Goal: Task Accomplishment & Management: Manage account settings

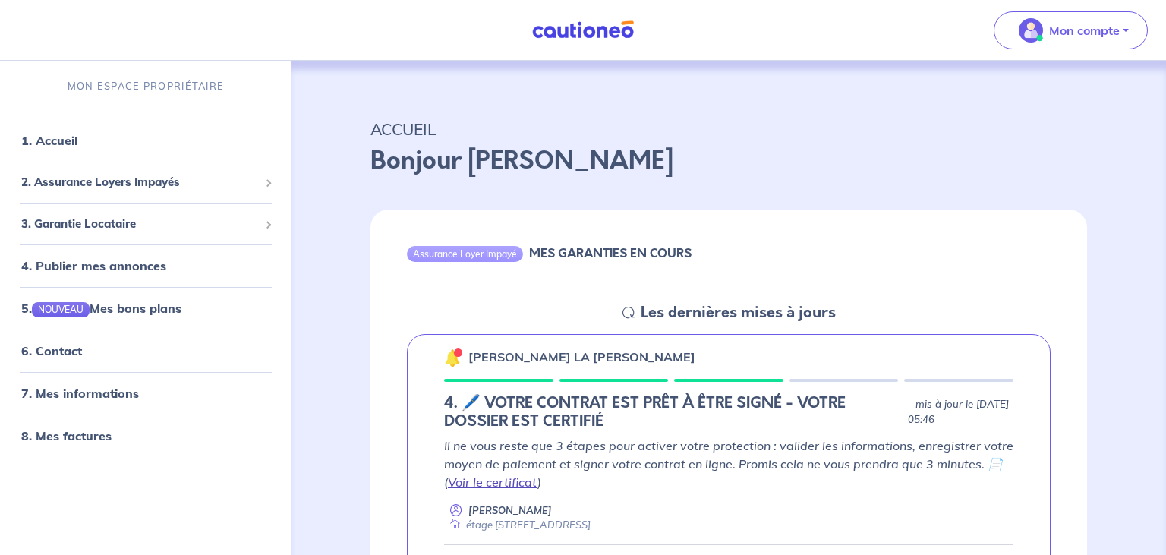
click at [506, 483] on link "Voir le certificat" at bounding box center [493, 482] width 90 height 15
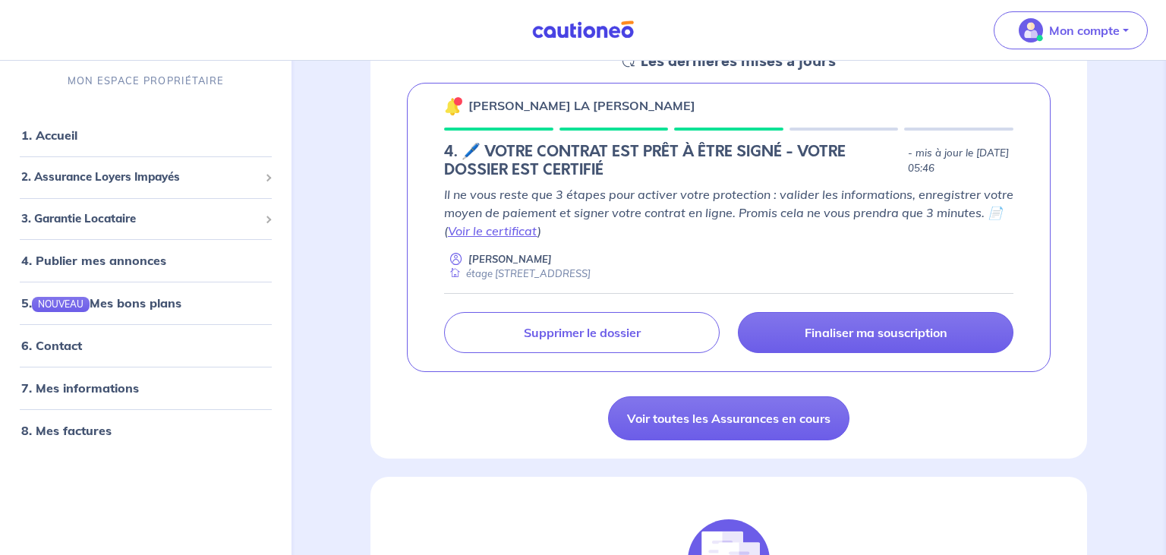
scroll to position [280, 0]
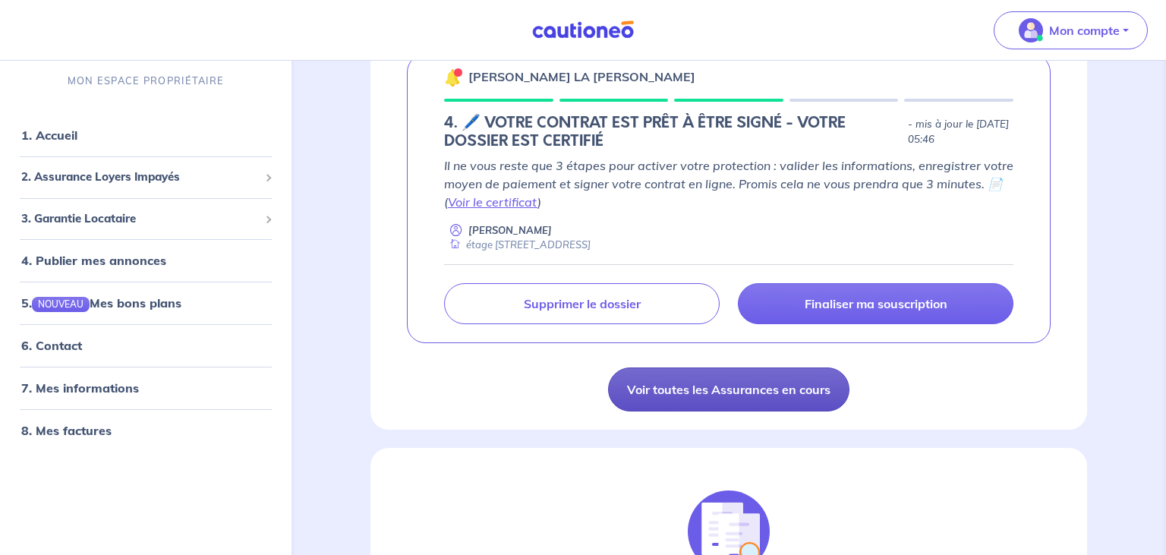
click at [792, 381] on link "Voir toutes les Assurances en cours" at bounding box center [728, 389] width 241 height 44
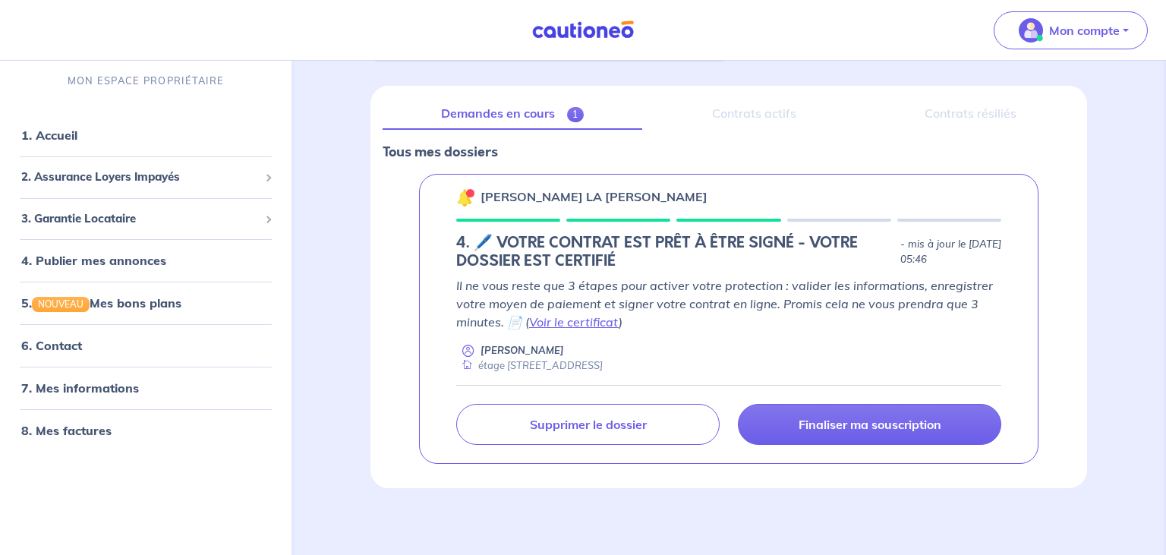
scroll to position [164, 0]
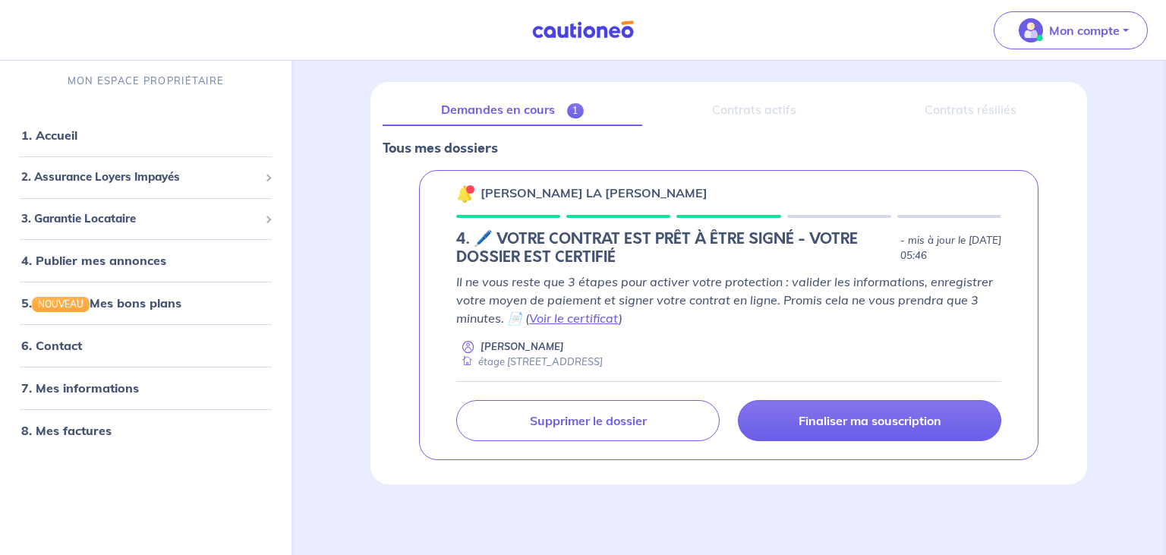
drag, startPoint x: 1160, startPoint y: 548, endPoint x: 1010, endPoint y: 463, distance: 172.7
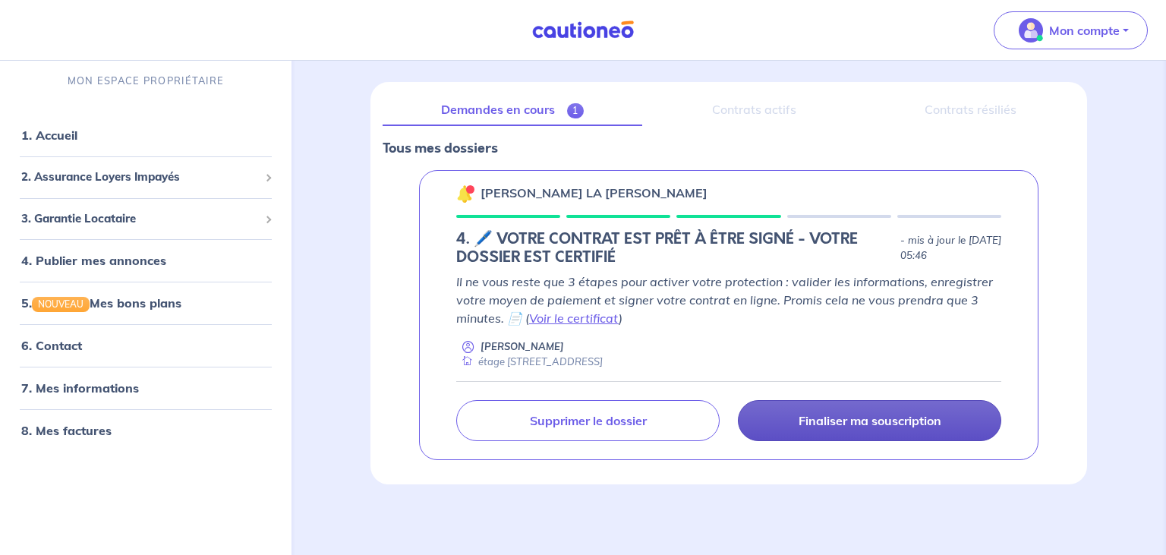
click at [910, 423] on p "Finaliser ma souscription" at bounding box center [870, 420] width 143 height 15
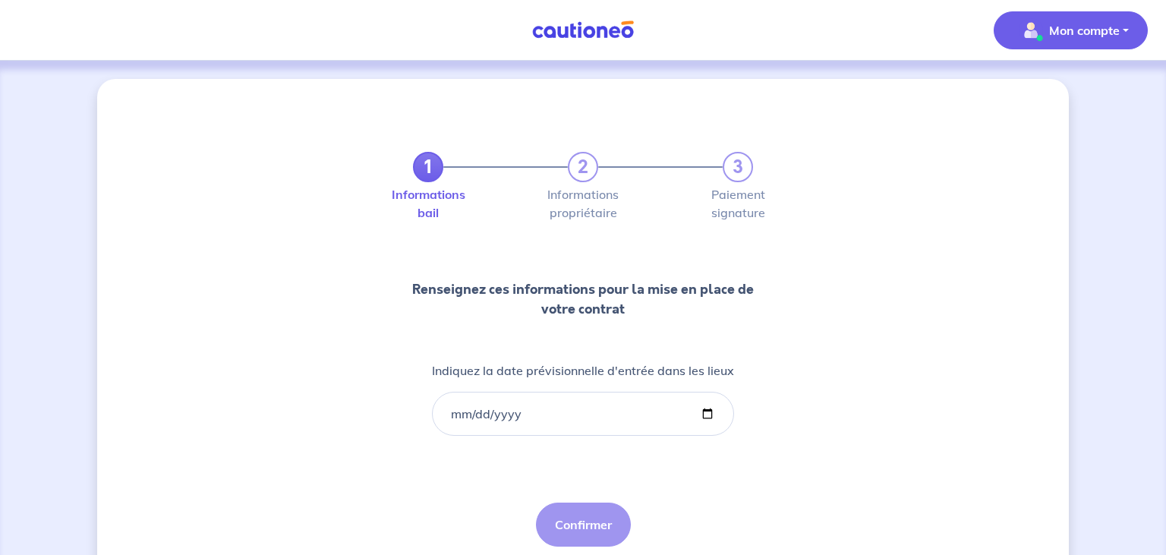
click at [1122, 27] on button "Mon compte" at bounding box center [1071, 30] width 154 height 38
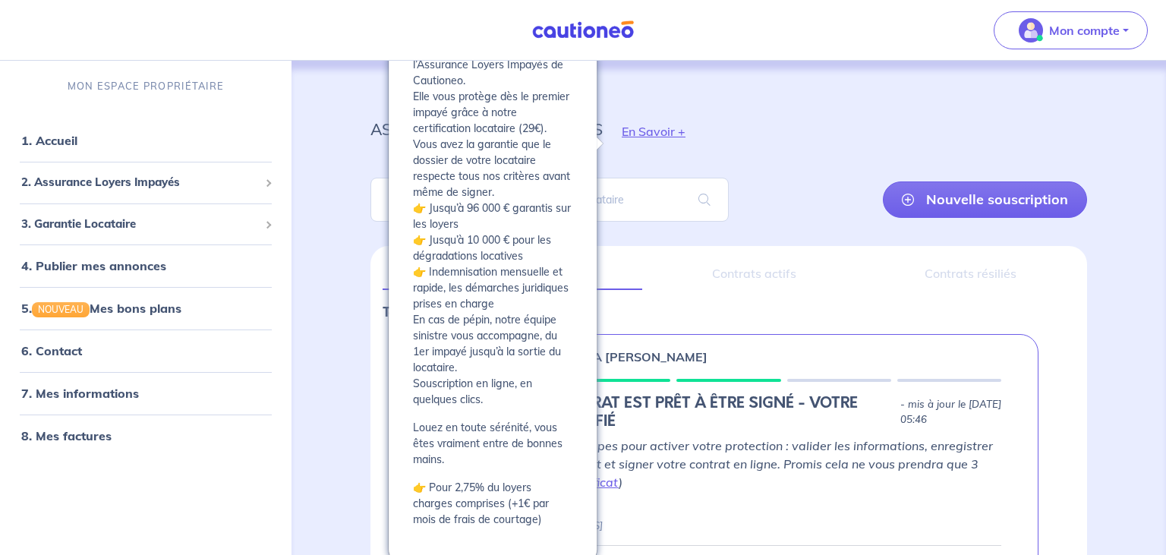
click at [645, 133] on button "En Savoir +" at bounding box center [654, 131] width 102 height 44
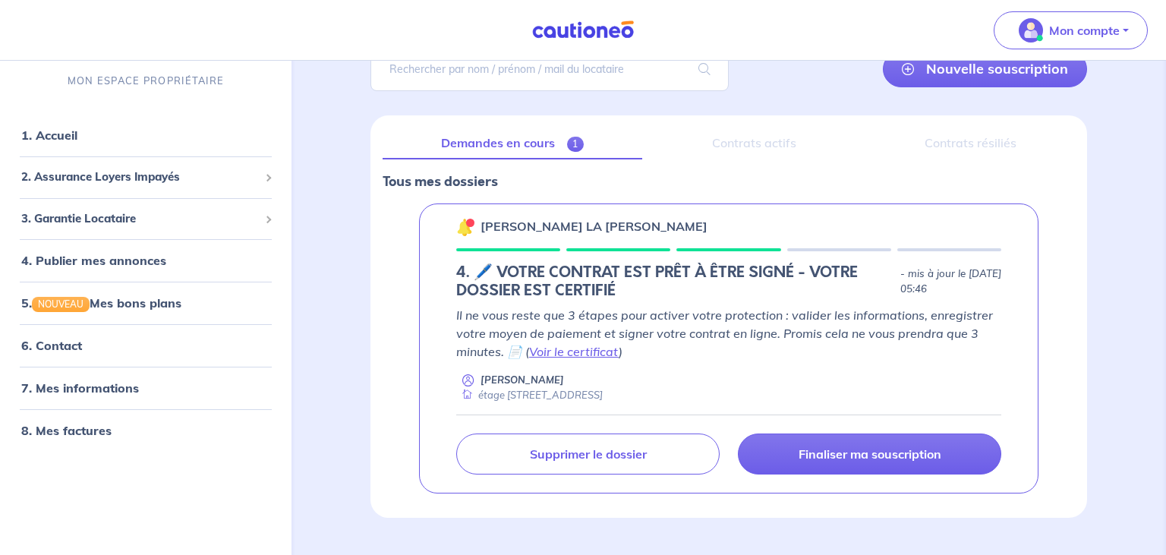
scroll to position [125, 0]
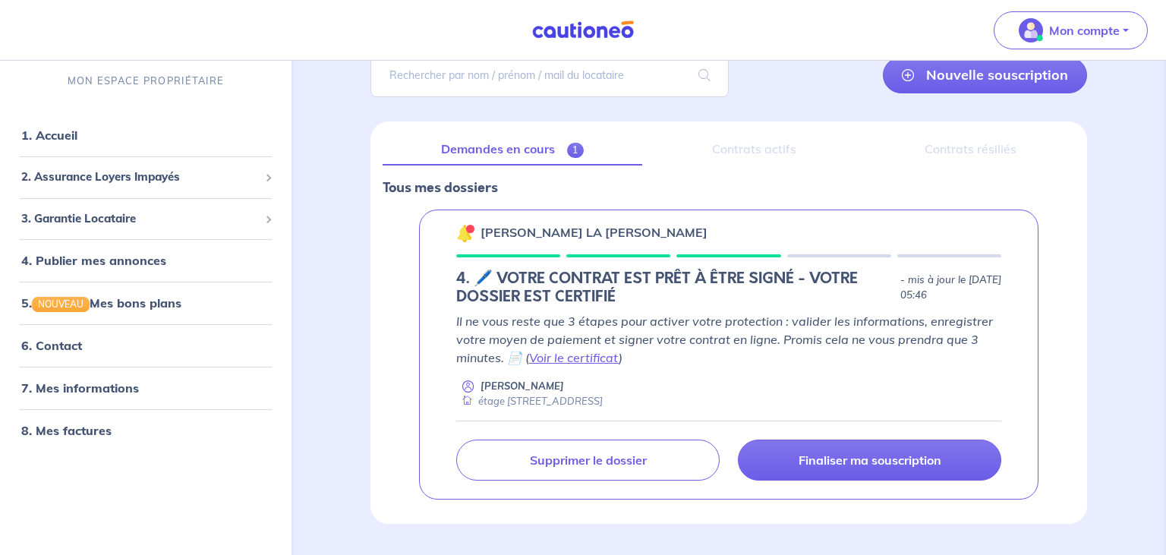
click at [645, 134] on div "Demandes en cours 1 Contrats actifs Contrats résiliés" at bounding box center [729, 150] width 692 height 32
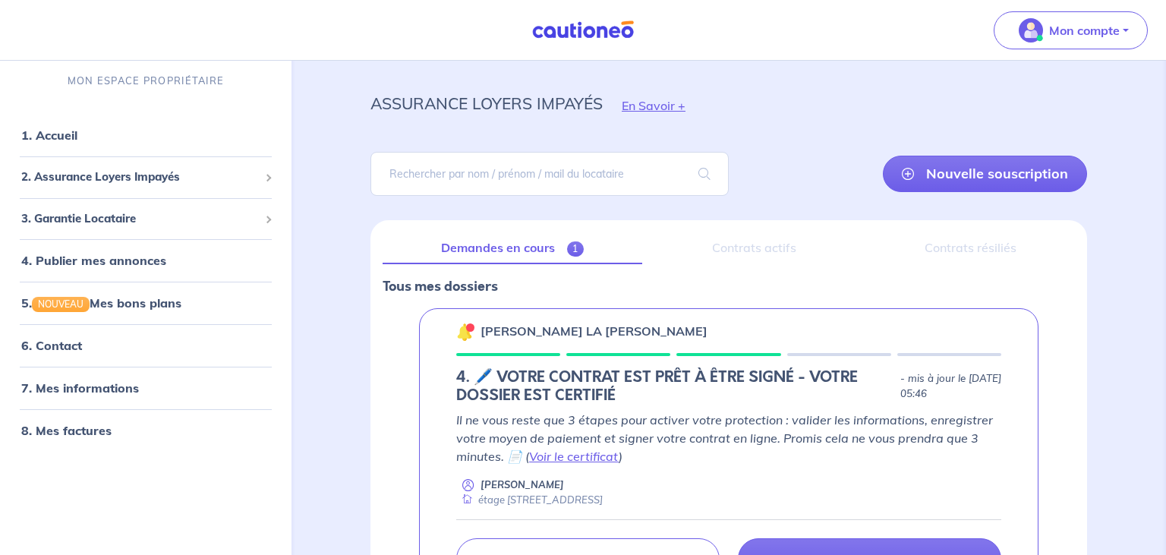
scroll to position [4, 0]
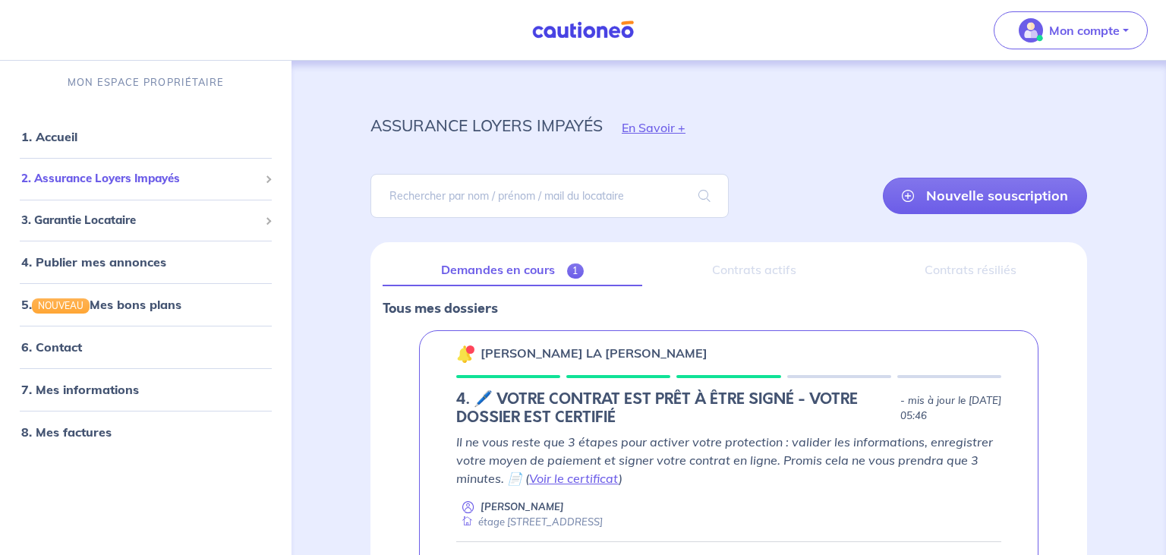
click at [274, 175] on div "2. Assurance Loyers Impayés" at bounding box center [145, 179] width 279 height 30
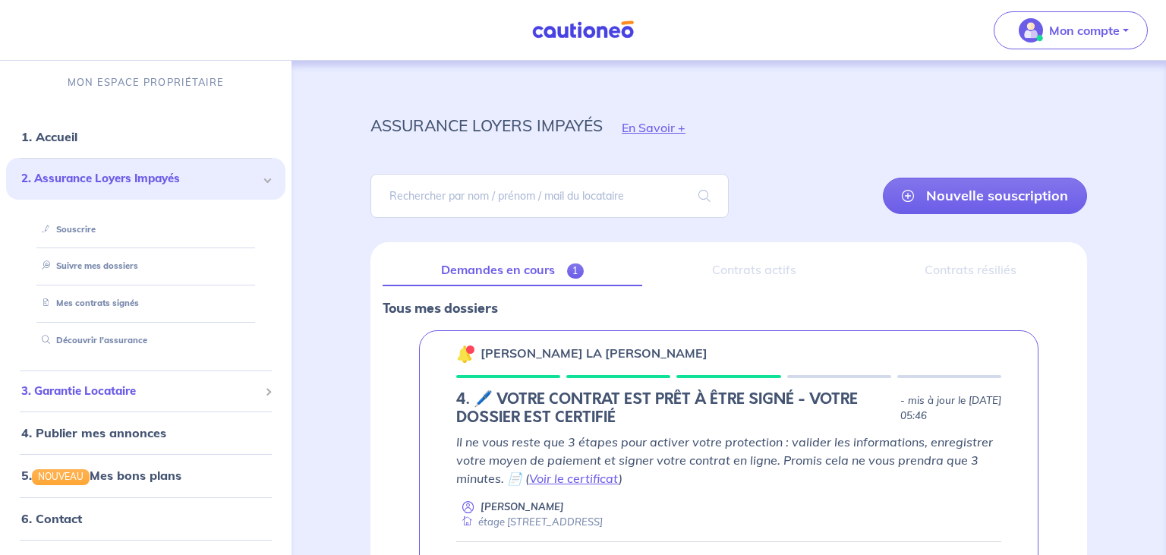
click at [103, 389] on span "3. Garantie Locataire" at bounding box center [140, 391] width 238 height 17
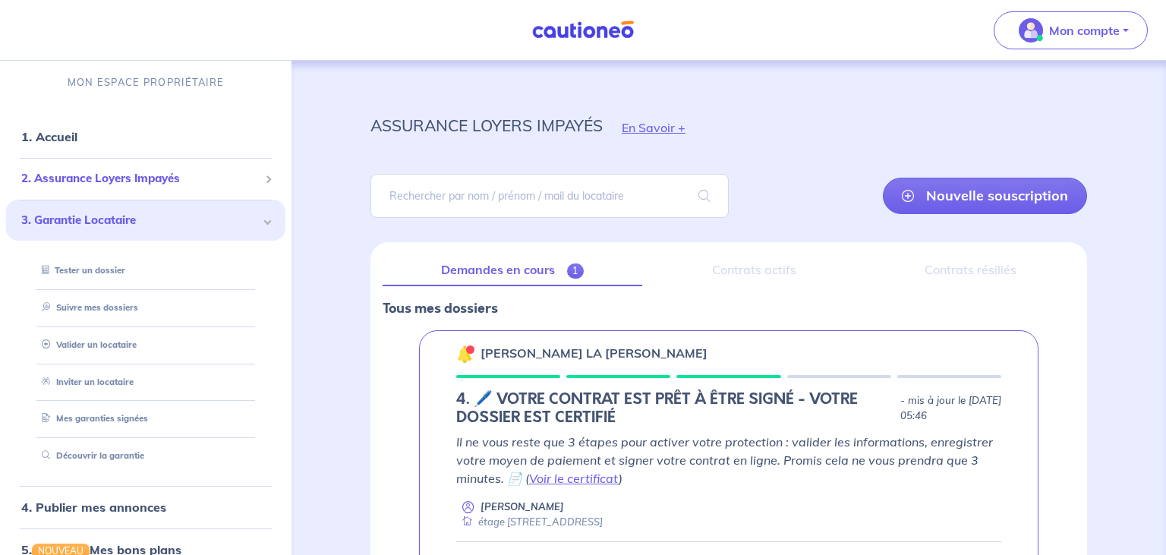
click at [269, 175] on span at bounding box center [267, 178] width 5 height 17
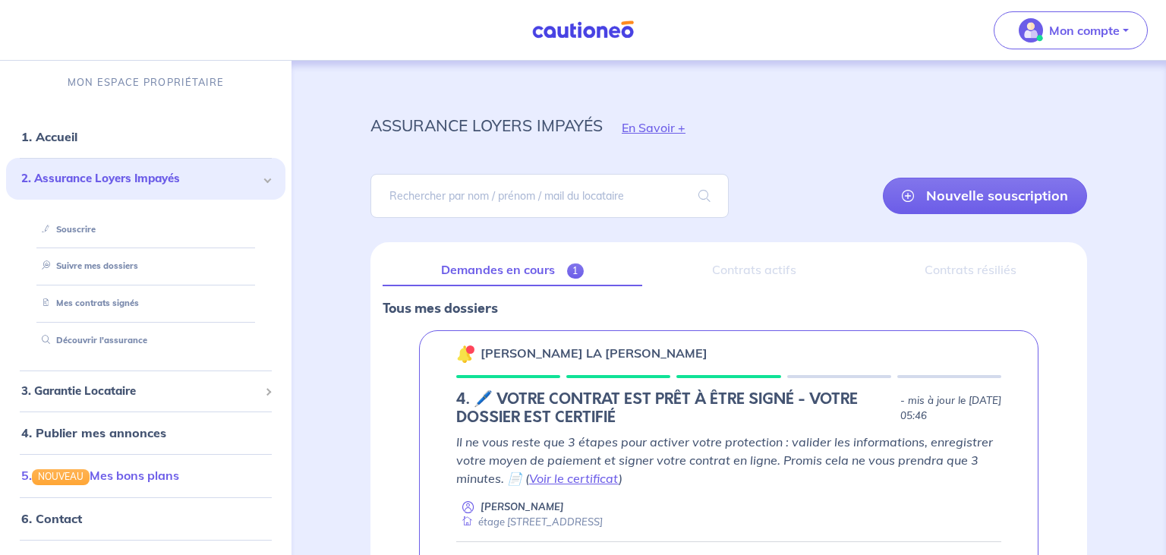
click at [108, 472] on link "5. NOUVEAU Mes bons plans" at bounding box center [100, 475] width 158 height 15
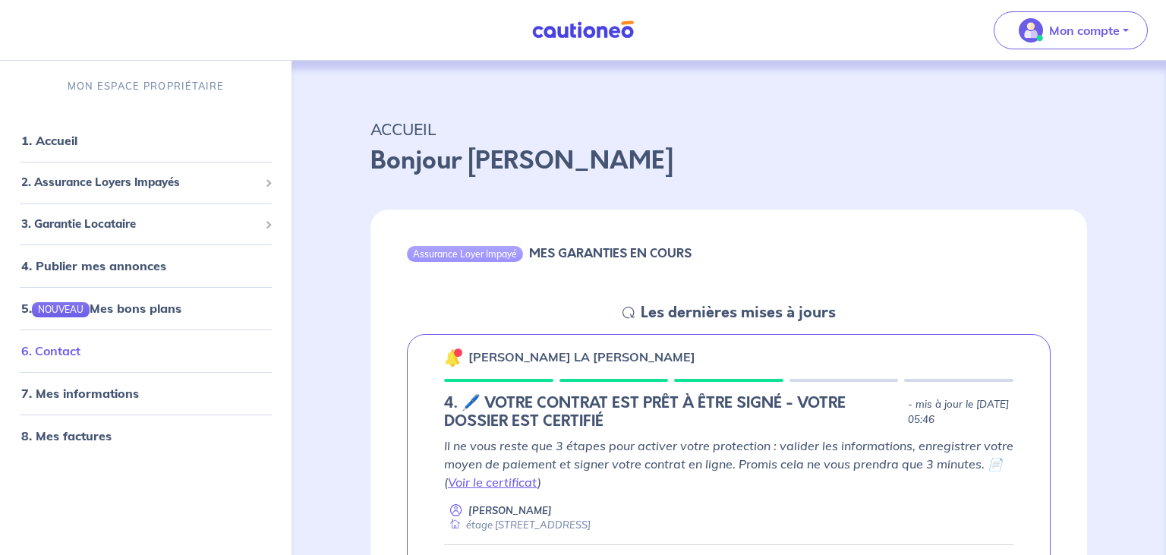
click at [53, 350] on link "6. Contact" at bounding box center [50, 350] width 59 height 15
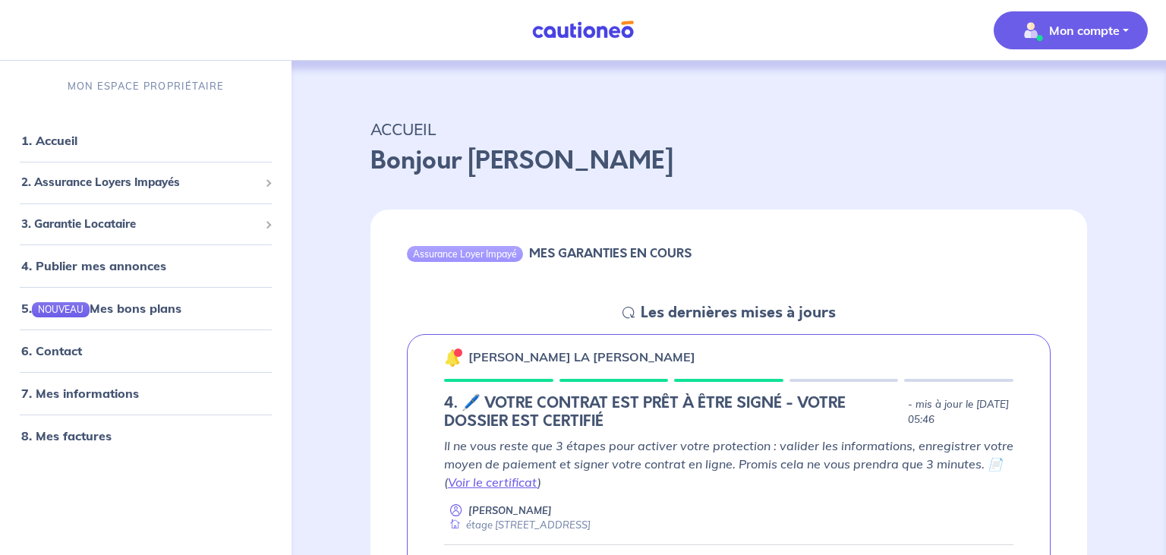
click at [1123, 28] on button "Mon compte" at bounding box center [1071, 30] width 154 height 38
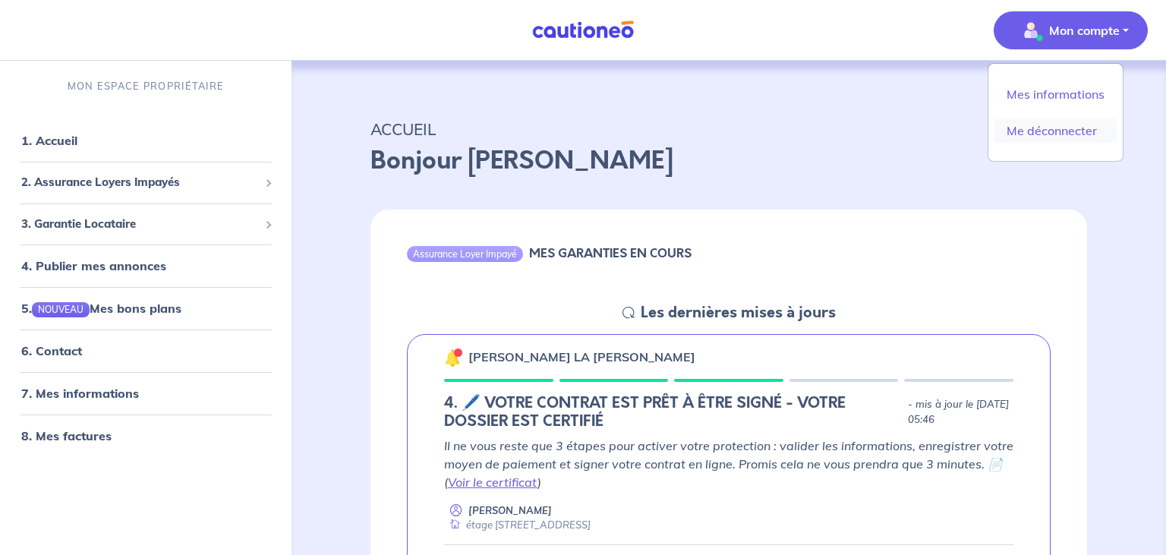
click at [1074, 126] on link "Me déconnecter" at bounding box center [1056, 130] width 122 height 24
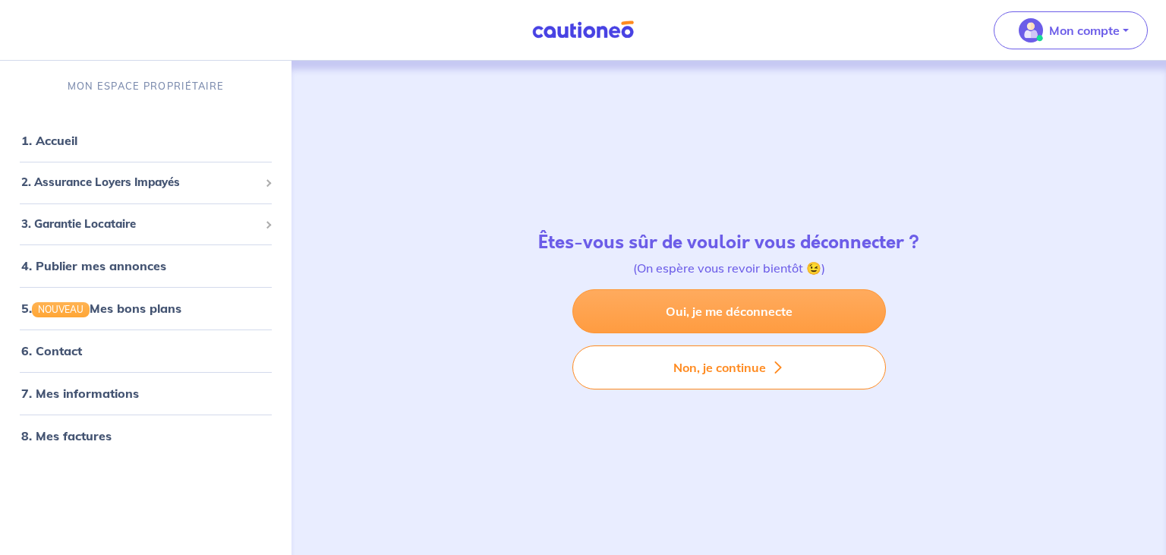
click at [771, 314] on link "Oui, je me déconnecte" at bounding box center [729, 311] width 314 height 44
